Goal: Information Seeking & Learning: Find specific fact

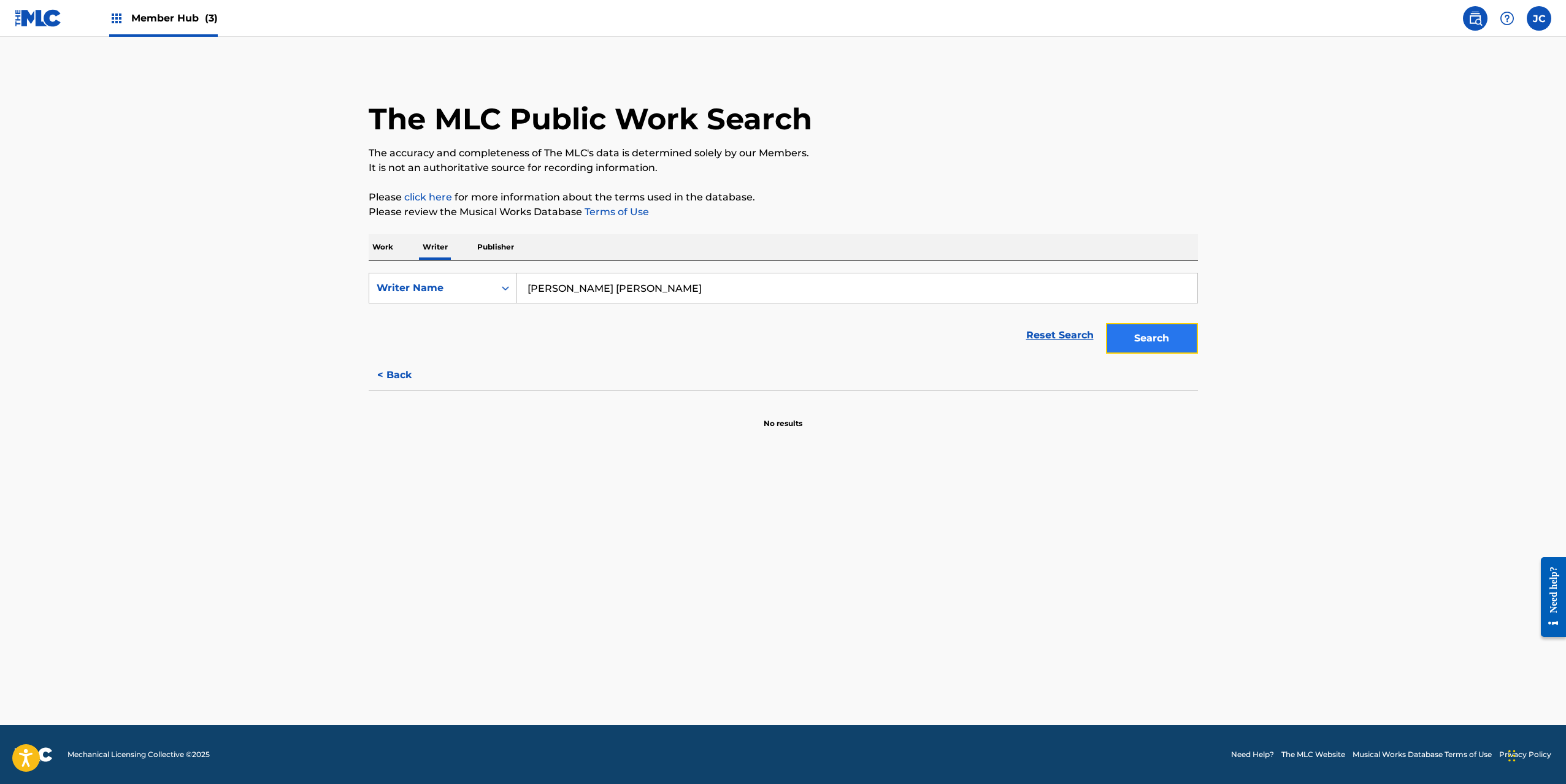
click at [1151, 335] on button "Search" at bounding box center [1152, 338] width 92 height 31
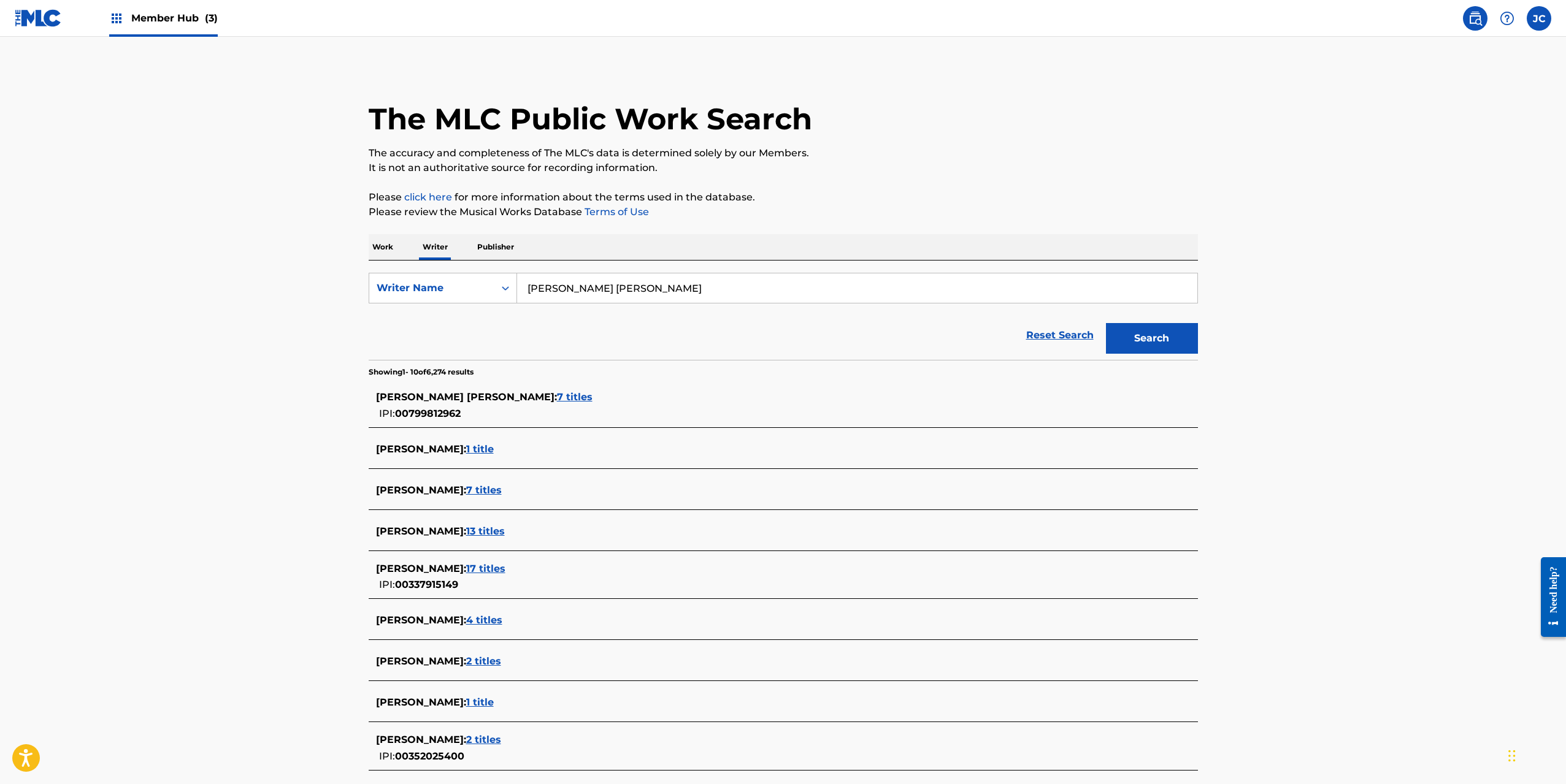
click at [549, 388] on div "[PERSON_NAME] [PERSON_NAME] : 7 titles IPI: 00799812962" at bounding box center [783, 406] width 829 height 43
click at [557, 399] on span "7 titles" at bounding box center [575, 396] width 35 height 12
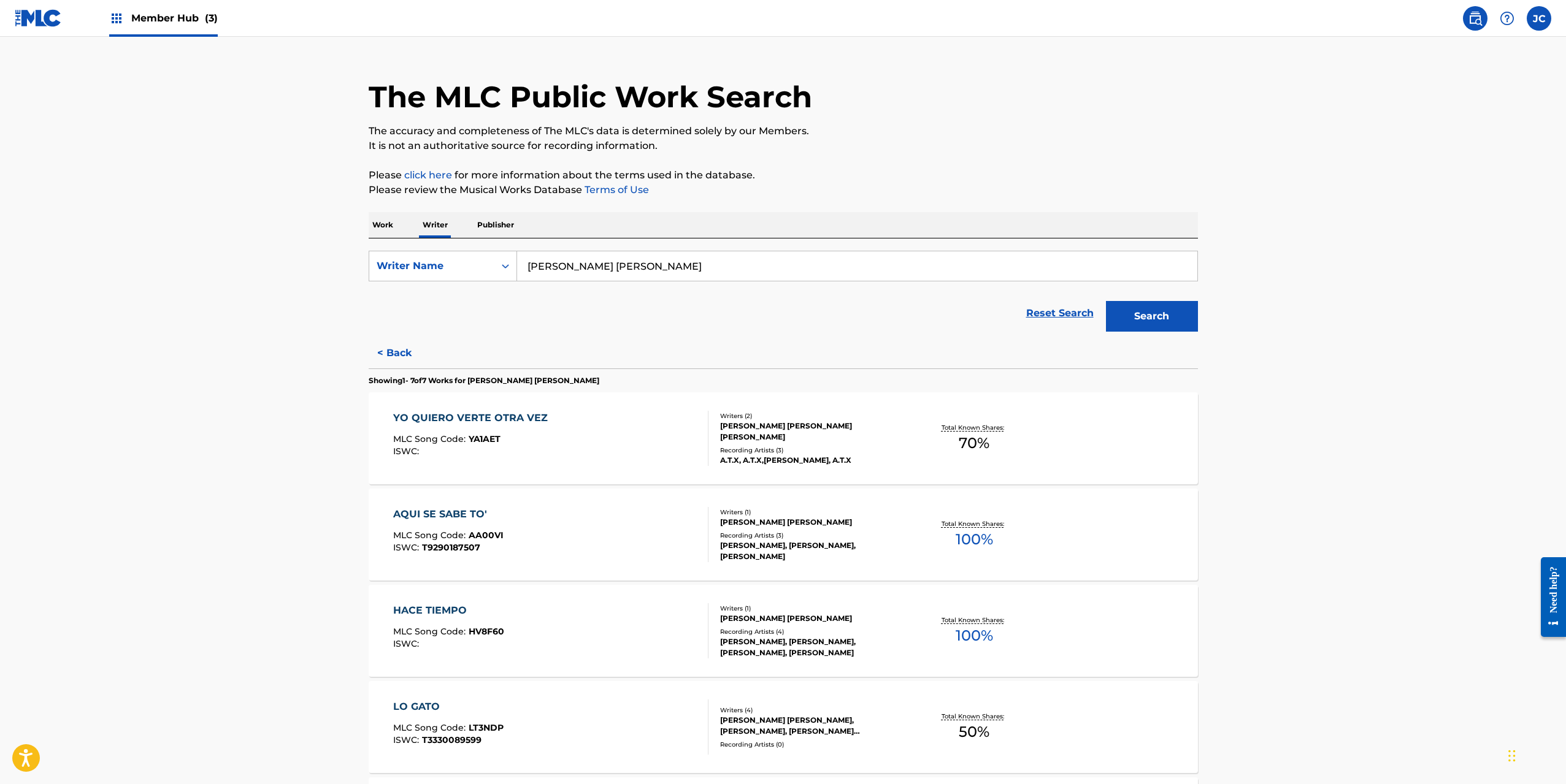
scroll to position [61, 0]
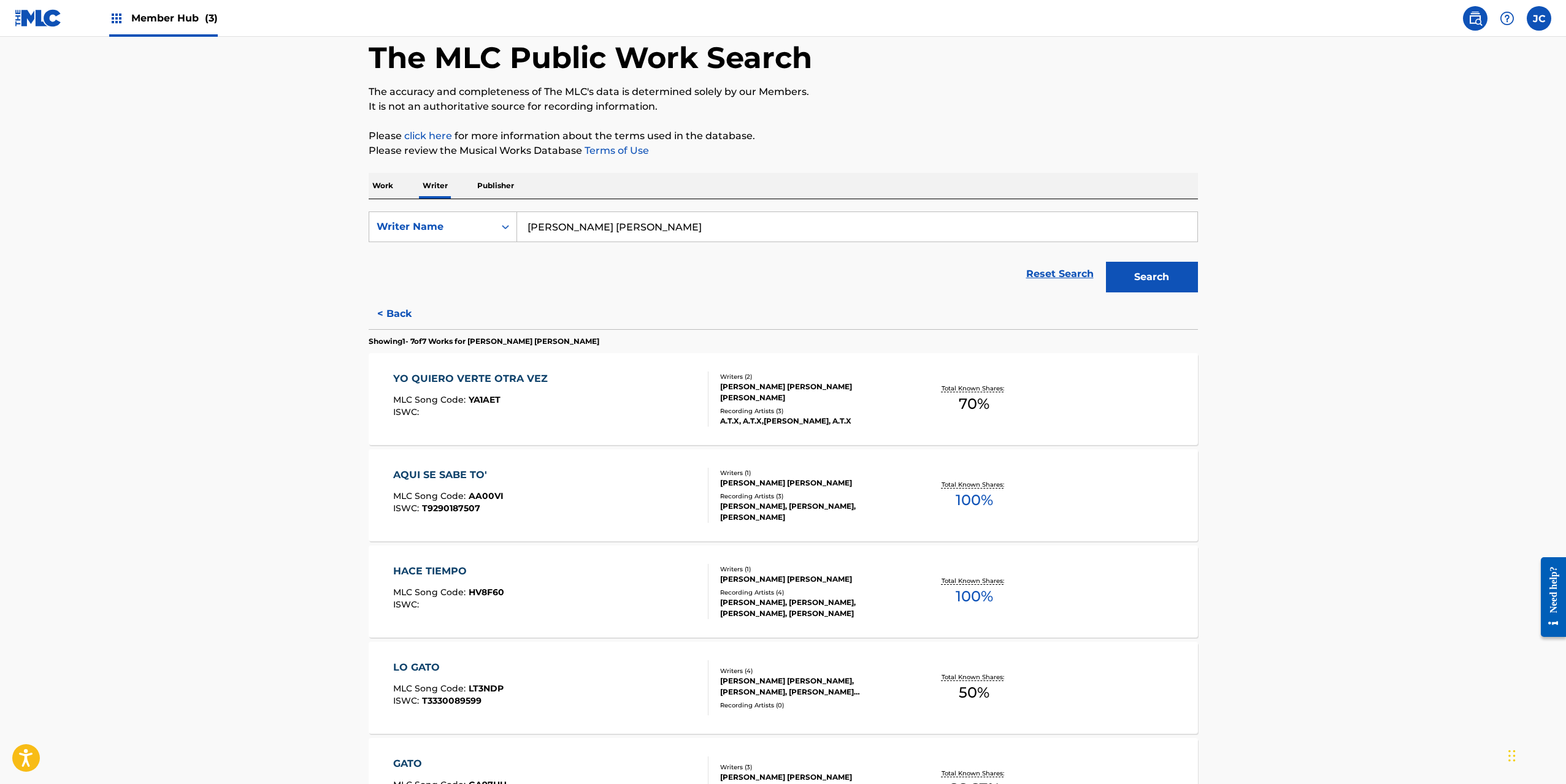
click at [579, 395] on div "YO QUIERO VERTE OTRA VEZ MLC Song Code : YA1AET ISWC :" at bounding box center [551, 398] width 315 height 55
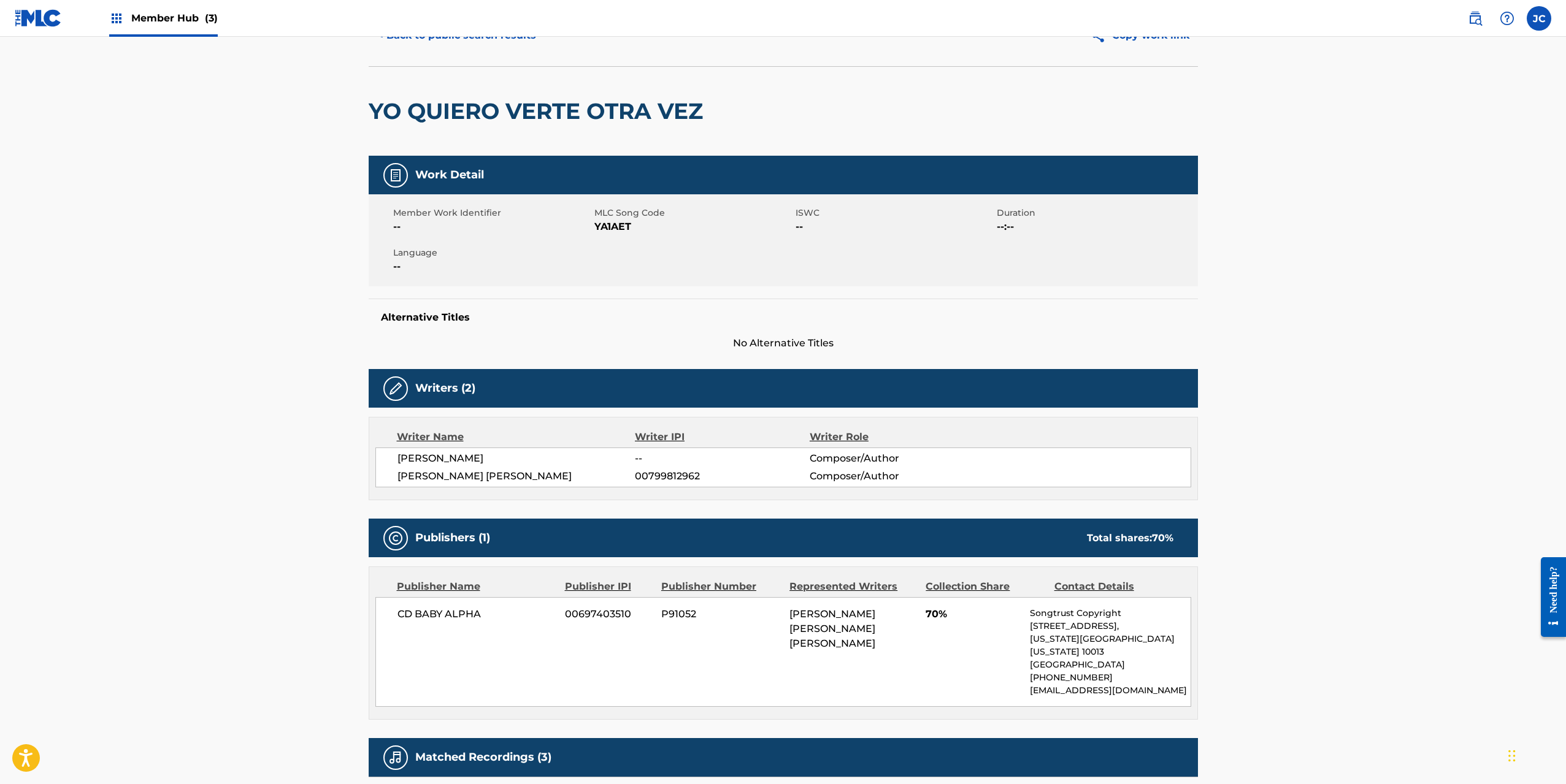
scroll to position [261, 0]
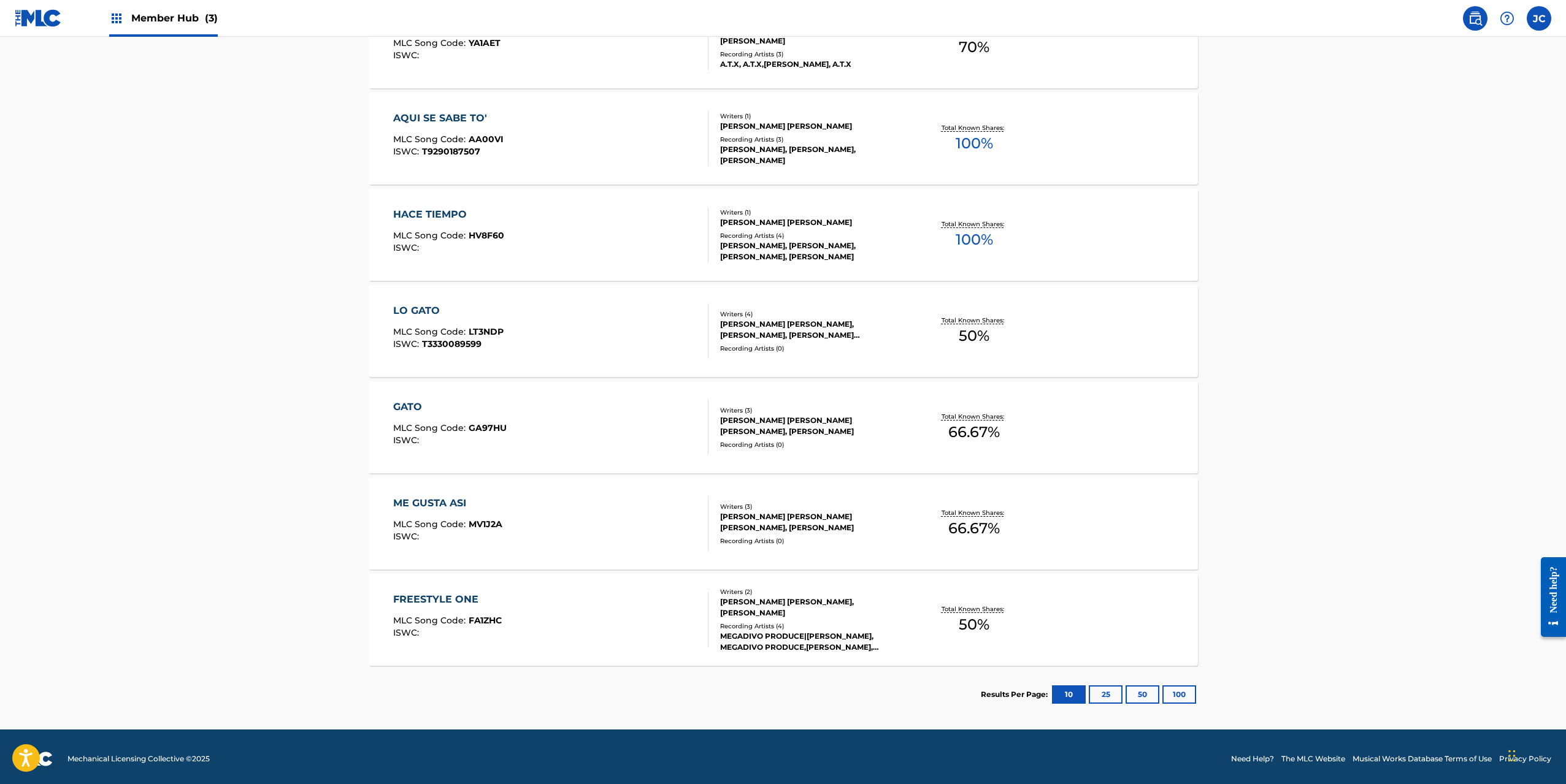
scroll to position [422, 0]
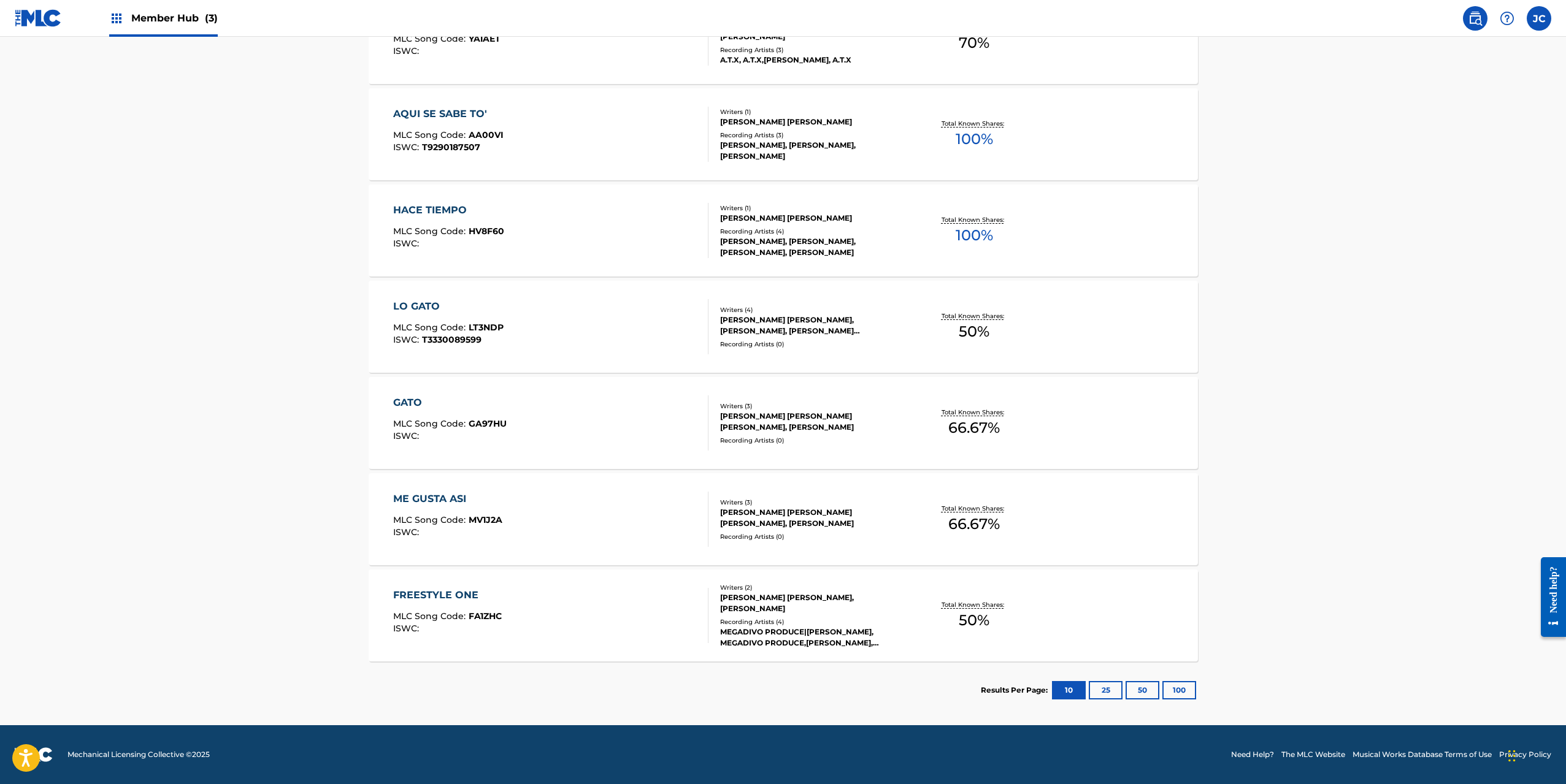
click at [616, 336] on div "LO GATO MLC Song Code : LT3NDP ISWC : T3330089599" at bounding box center [551, 326] width 315 height 55
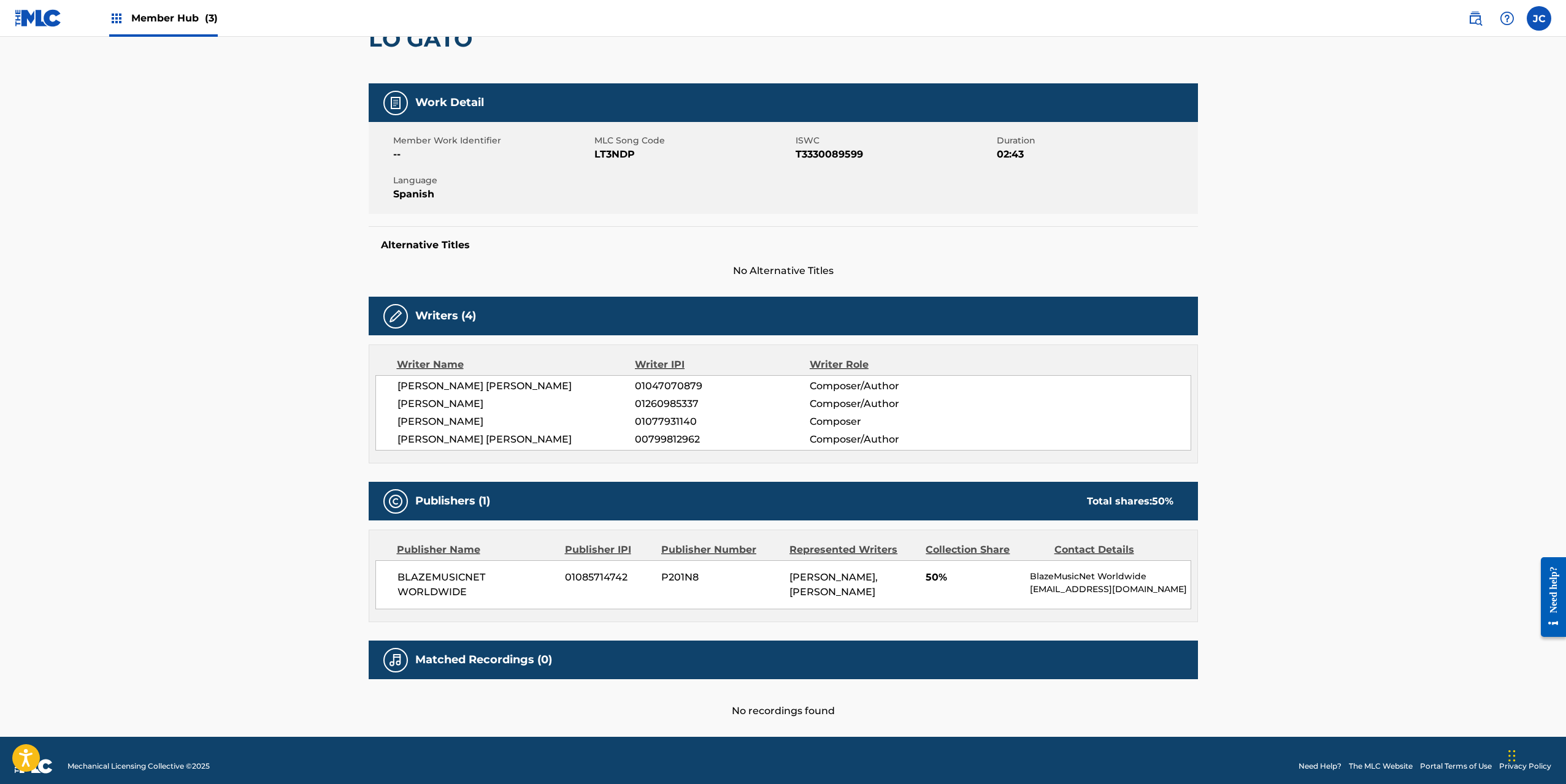
scroll to position [162, 0]
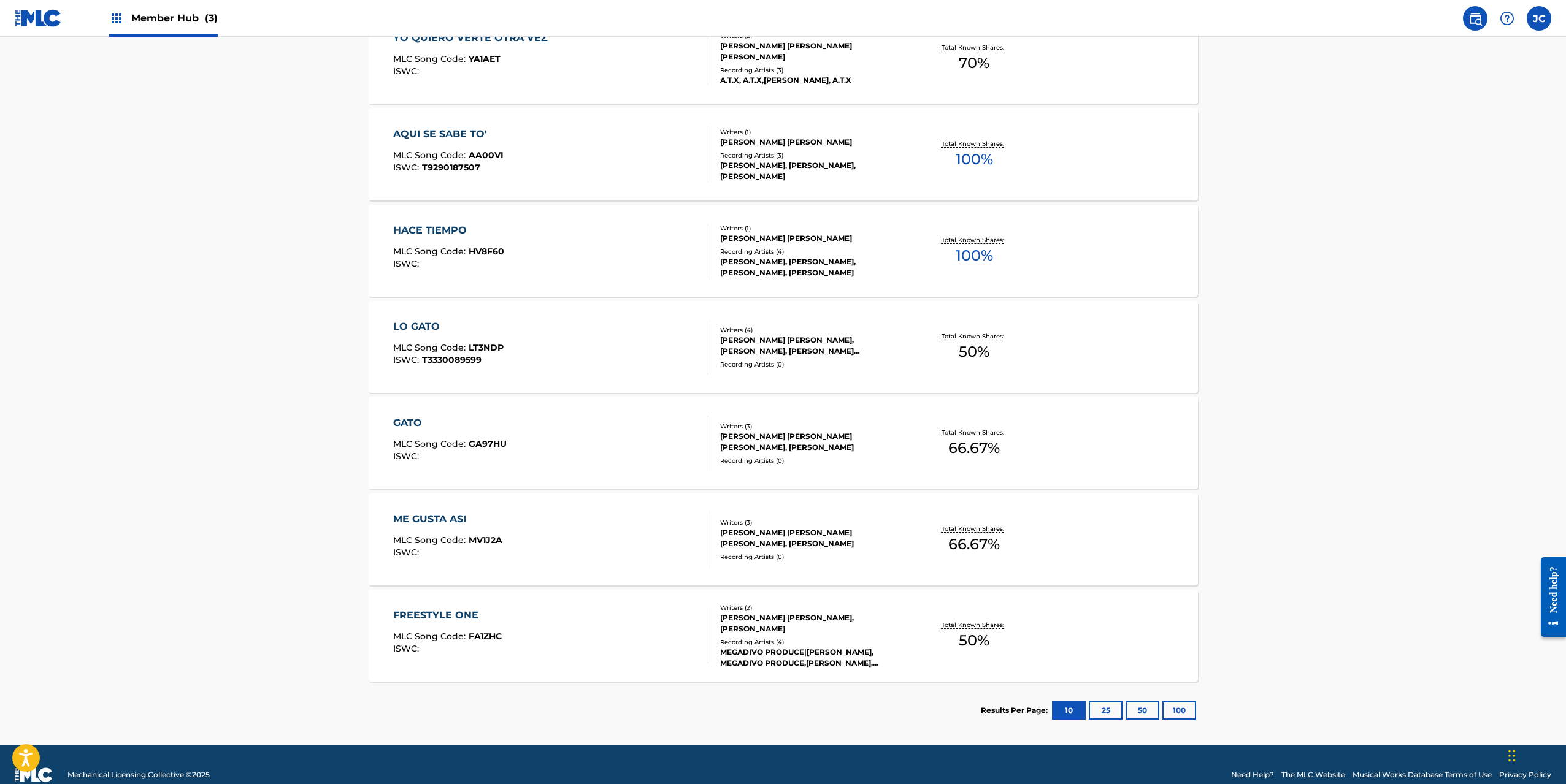
scroll to position [422, 0]
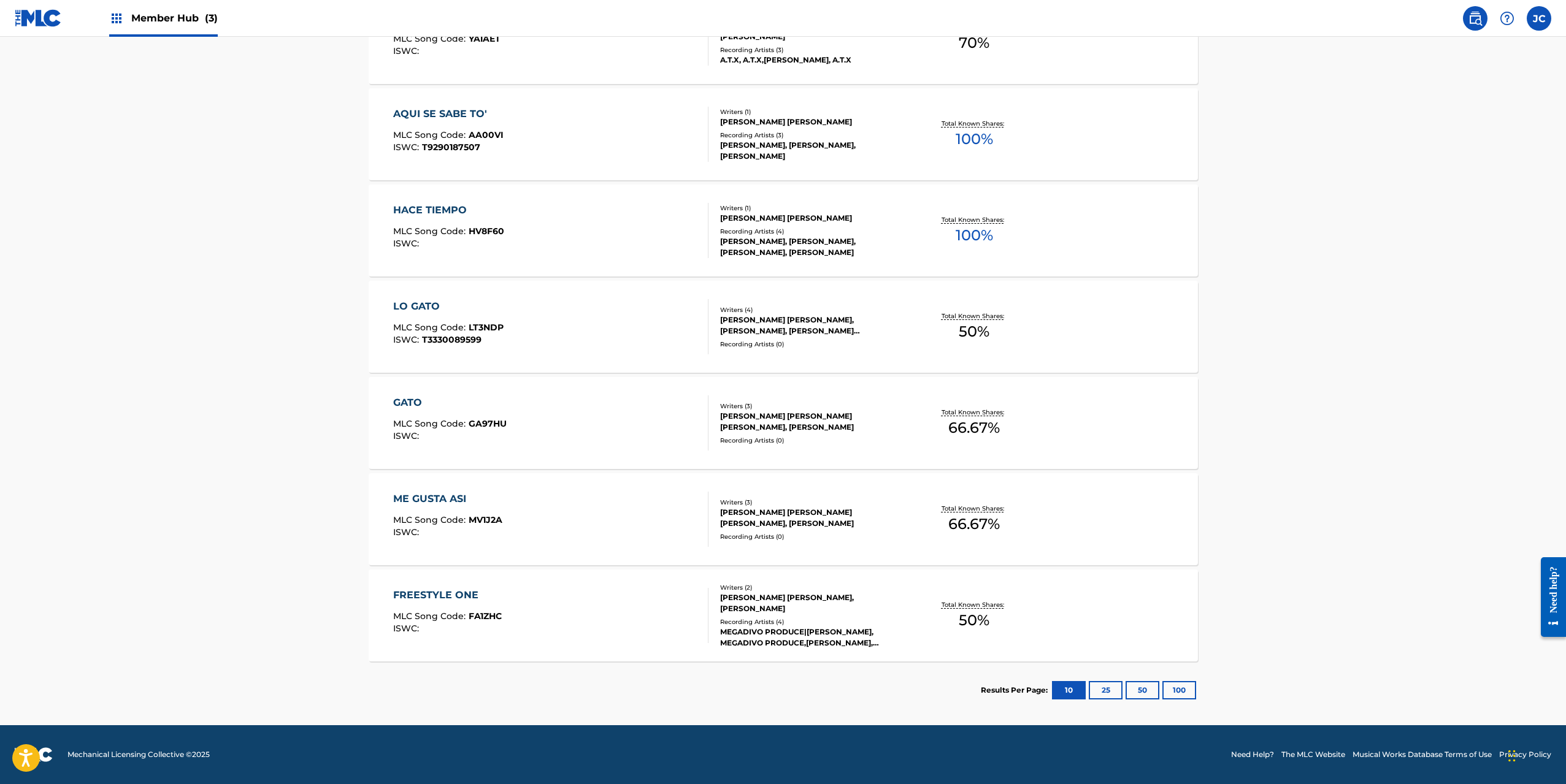
click at [619, 427] on div "GATO MLC Song Code : GA97HU ISWC :" at bounding box center [551, 423] width 315 height 55
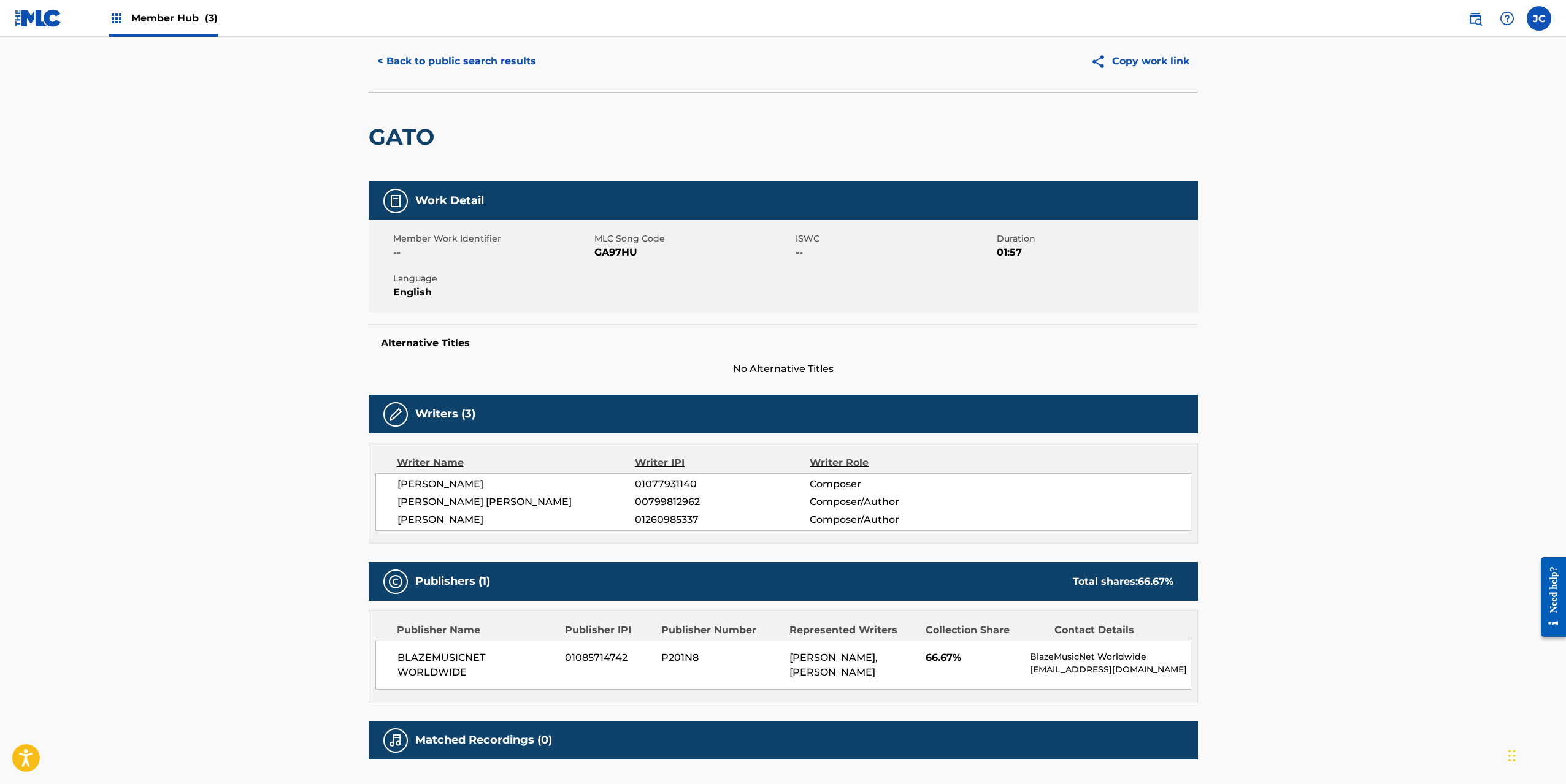
scroll to position [143, 0]
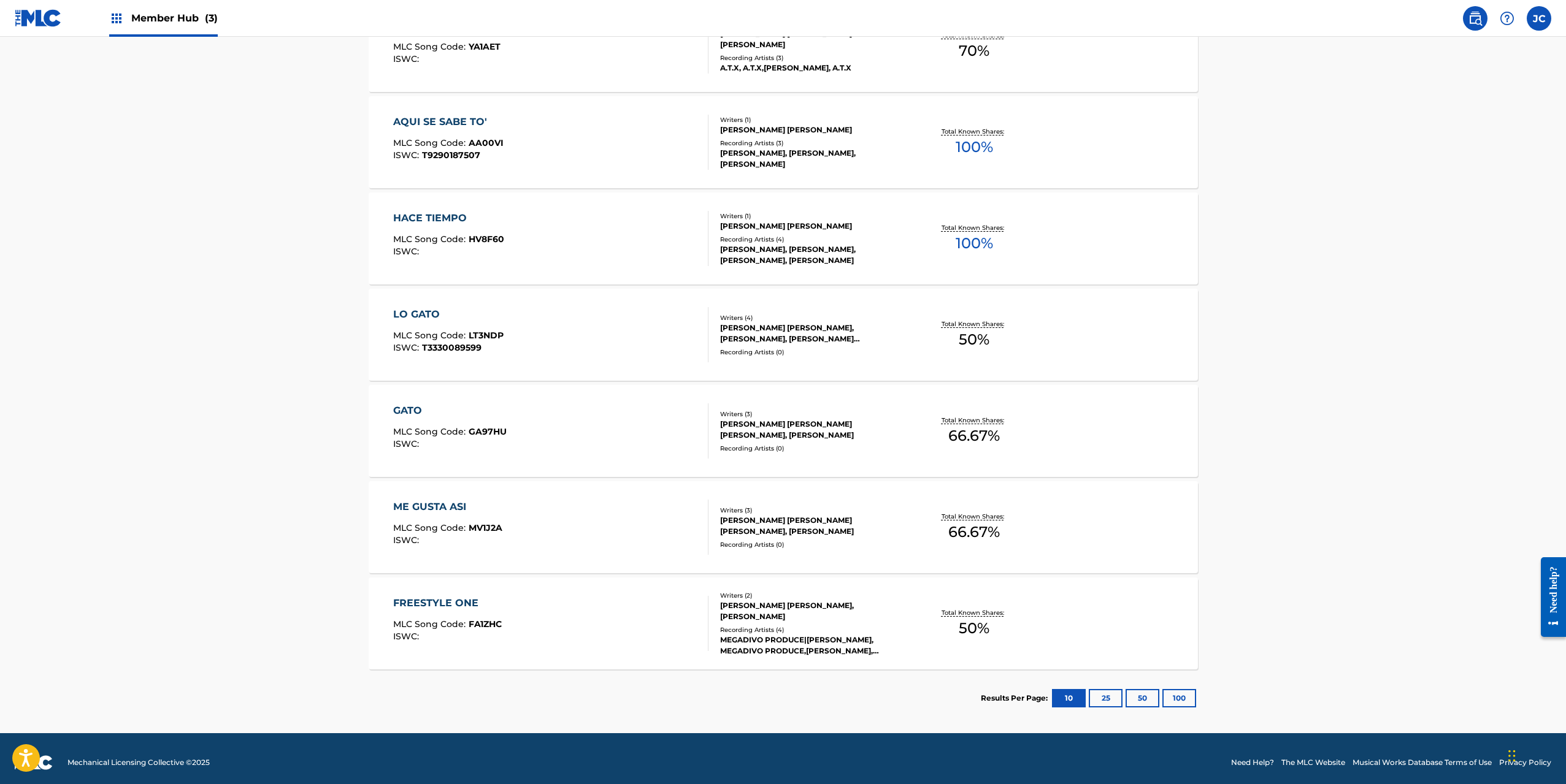
scroll to position [422, 0]
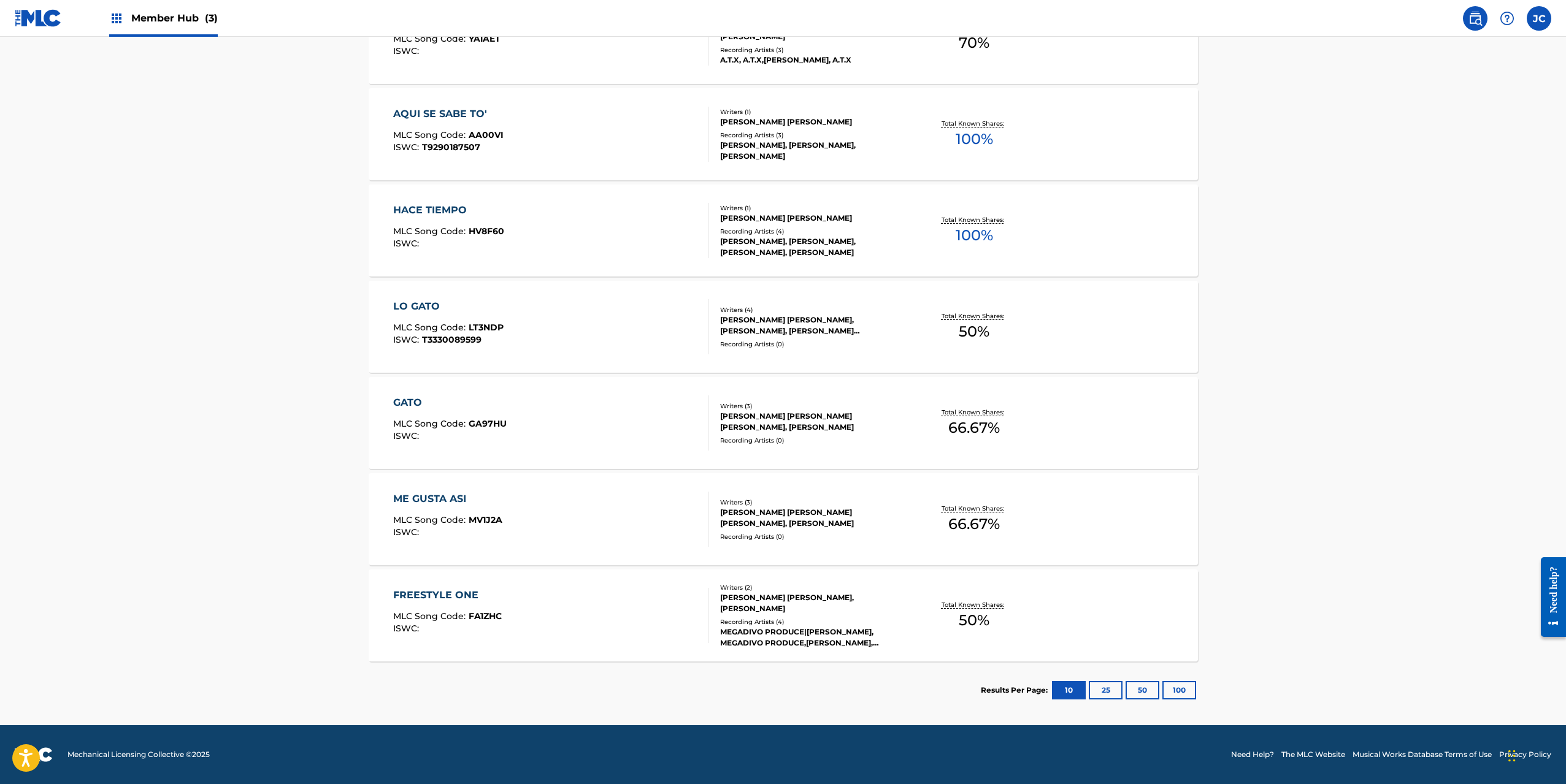
click at [606, 517] on div "ME GUSTA ASI MLC Song Code : MV1J2A ISWC :" at bounding box center [551, 519] width 315 height 55
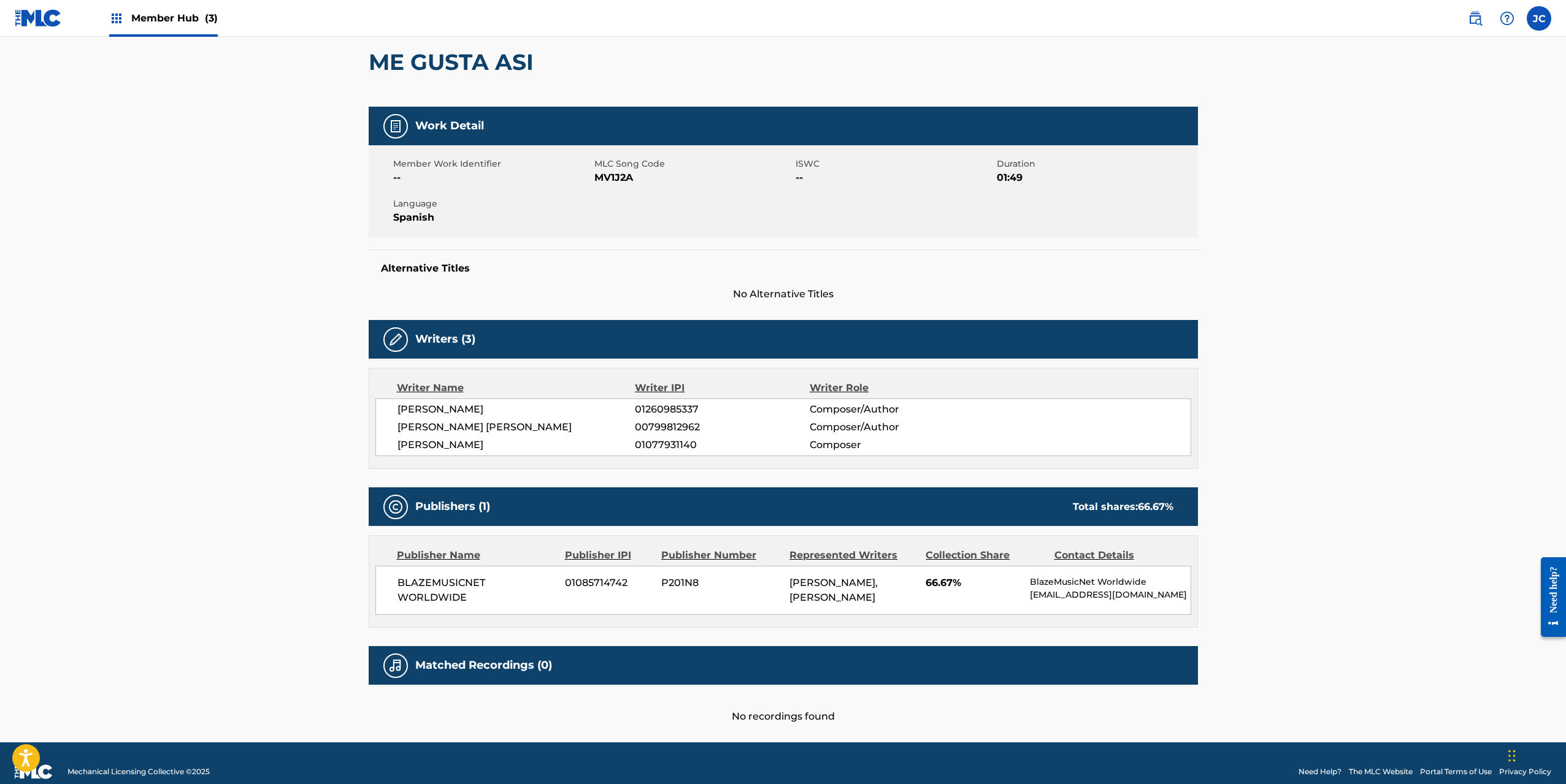
scroll to position [143, 0]
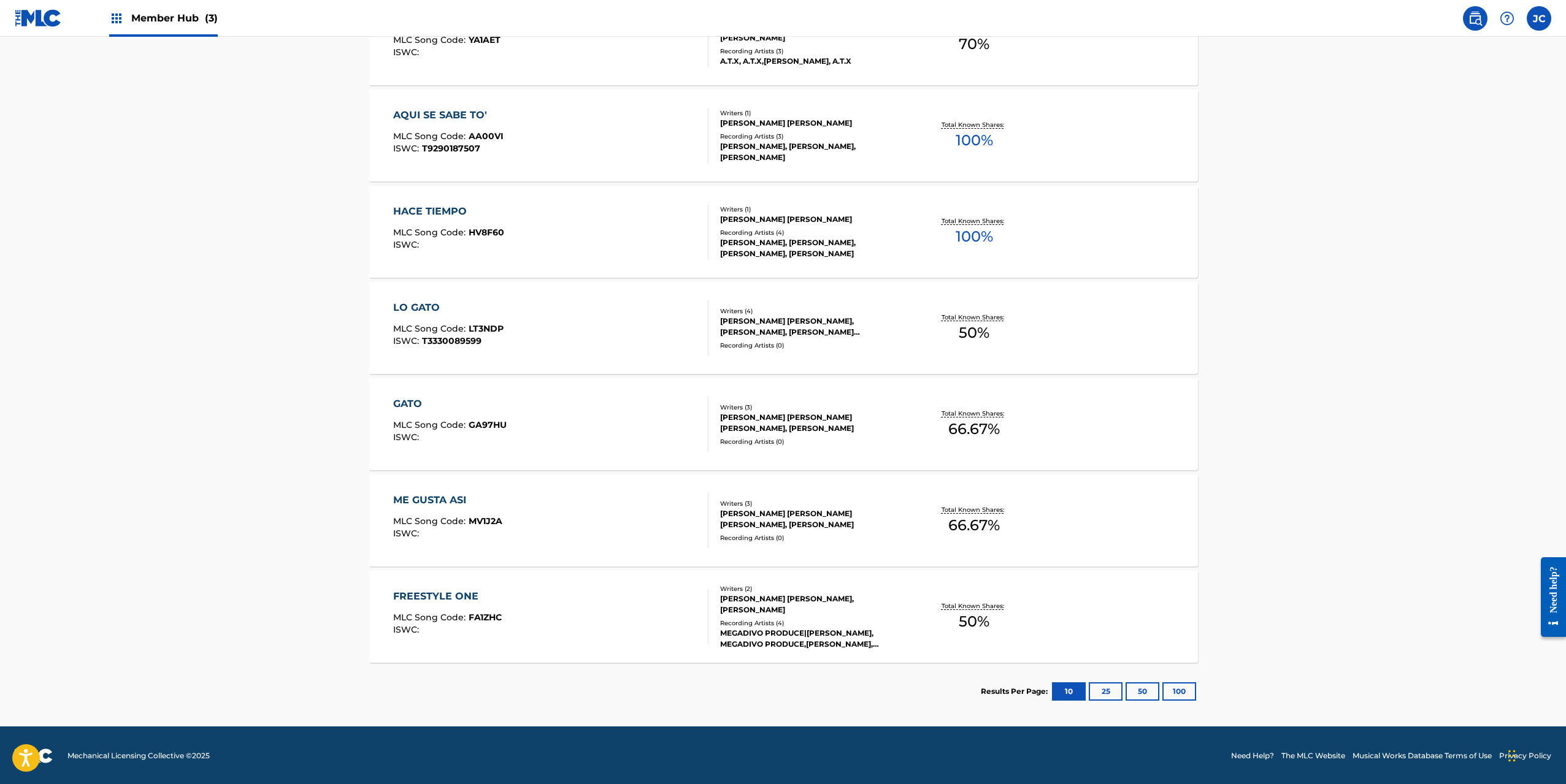
scroll to position [422, 0]
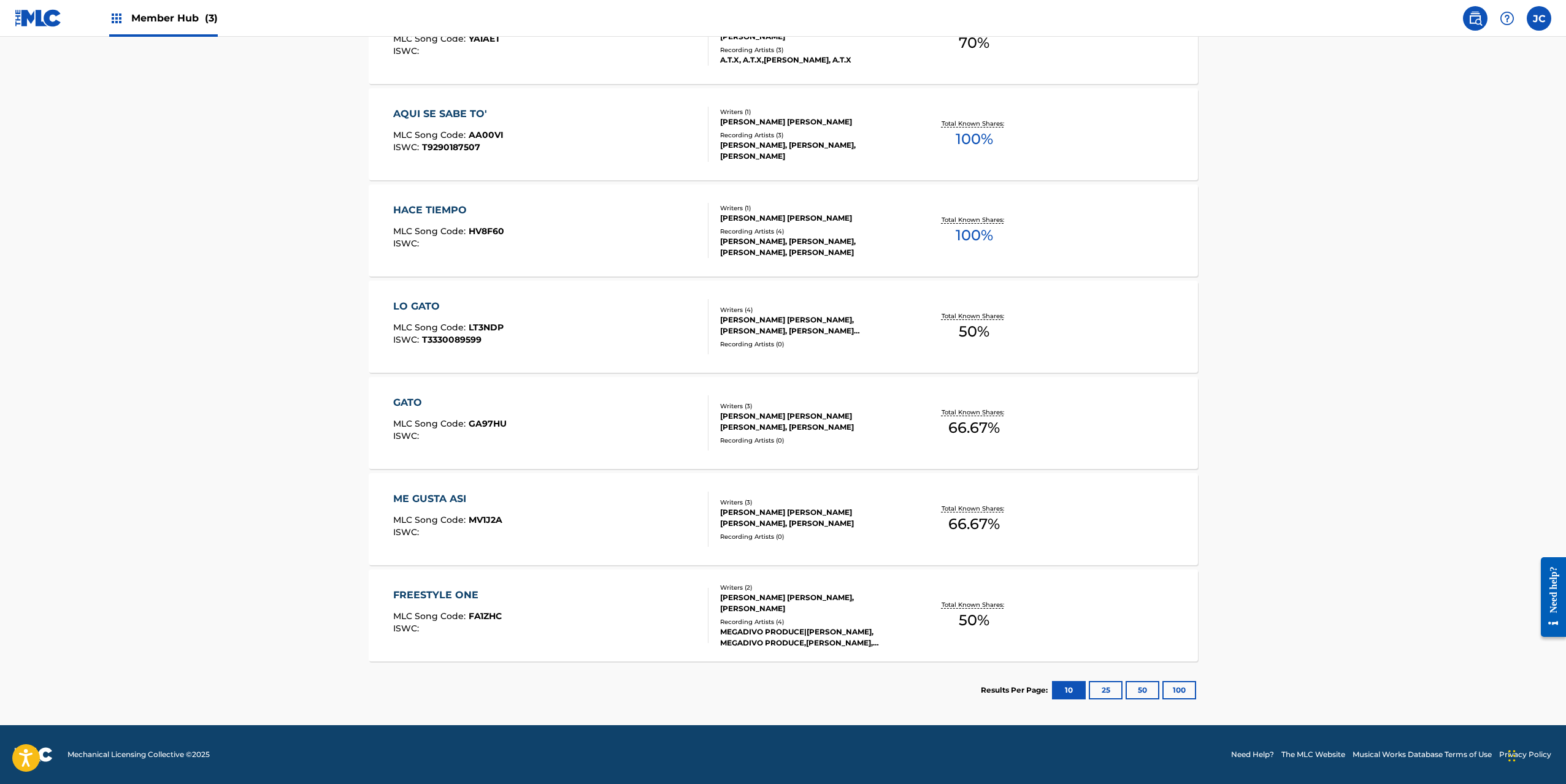
click at [617, 606] on div "FREESTYLE ONE MLC Song Code : FA1ZHC ISWC :" at bounding box center [551, 615] width 315 height 55
